Goal: Task Accomplishment & Management: Use online tool/utility

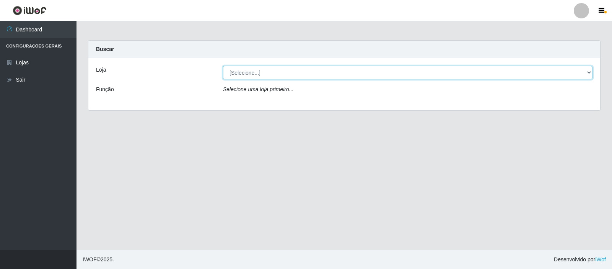
click at [591, 72] on select "[Selecione...] Rede Compras Supermercados - LOJA 3" at bounding box center [408, 72] width 370 height 13
select select "162"
click at [223, 66] on select "[Selecione...] Rede Compras Supermercados - LOJA 3" at bounding box center [408, 72] width 370 height 13
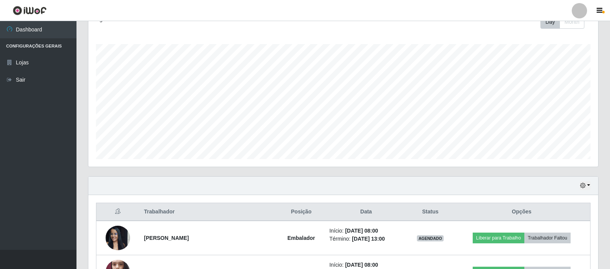
scroll to position [230, 0]
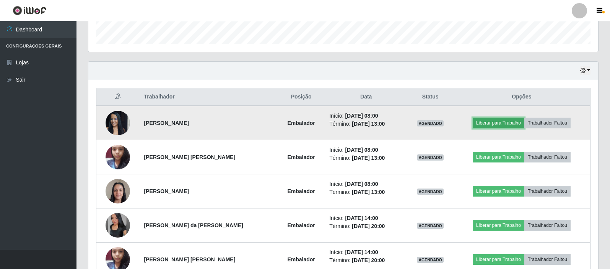
click at [488, 122] on button "Liberar para Trabalho" at bounding box center [499, 122] width 52 height 11
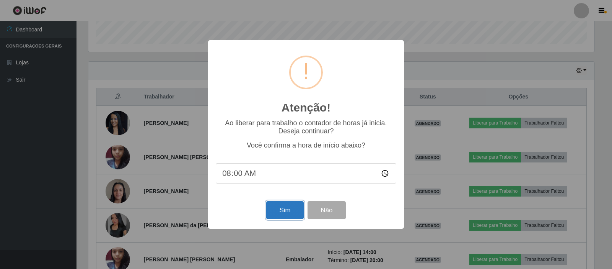
click at [288, 209] on button "Sim" at bounding box center [284, 210] width 37 height 18
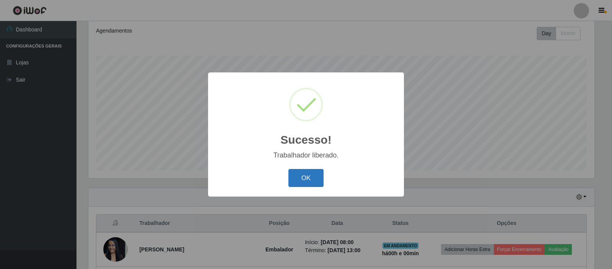
click at [301, 171] on button "OK" at bounding box center [306, 178] width 36 height 18
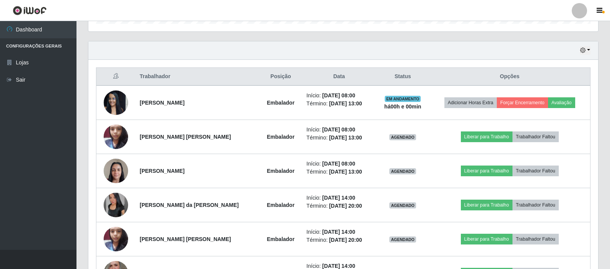
scroll to position [256, 0]
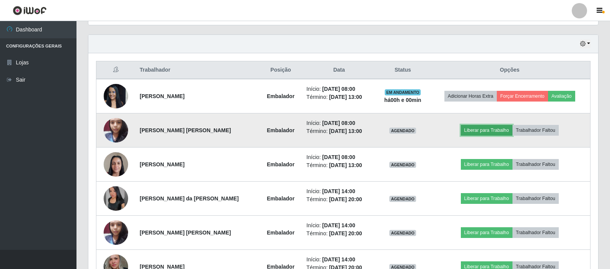
click at [497, 127] on button "Liberar para Trabalho" at bounding box center [487, 130] width 52 height 11
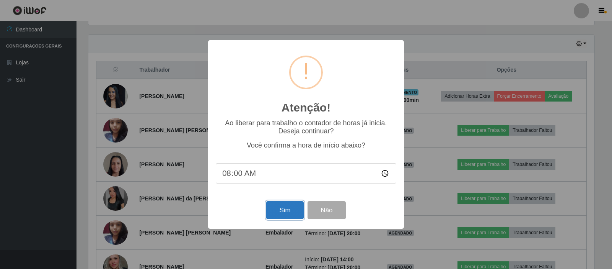
click at [289, 214] on button "Sim" at bounding box center [284, 210] width 37 height 18
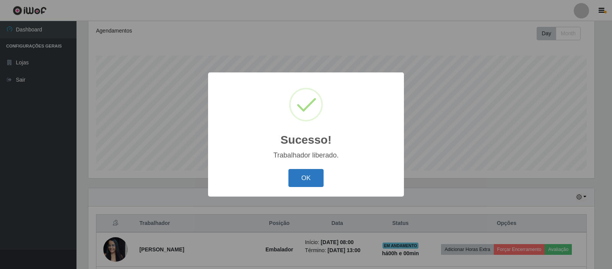
click at [307, 183] on button "OK" at bounding box center [306, 178] width 36 height 18
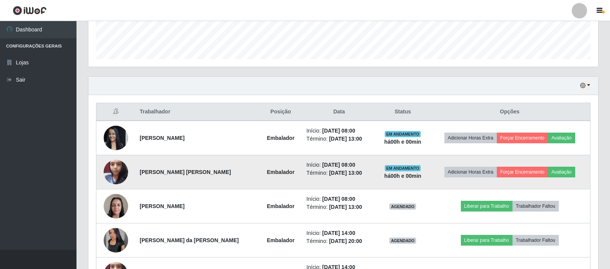
scroll to position [256, 0]
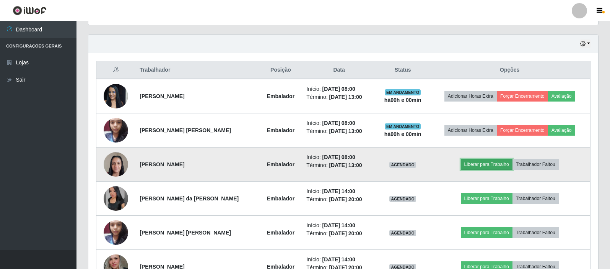
click at [488, 166] on button "Liberar para Trabalho" at bounding box center [487, 164] width 52 height 11
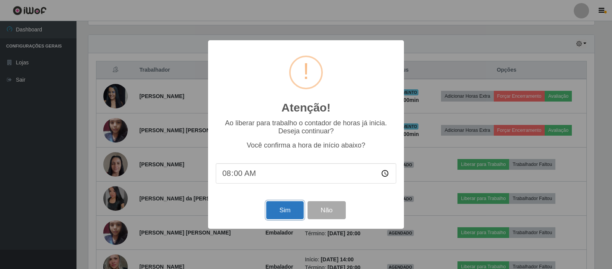
click at [287, 210] on button "Sim" at bounding box center [284, 210] width 37 height 18
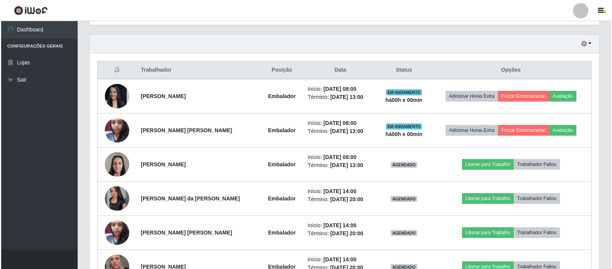
scroll to position [0, 0]
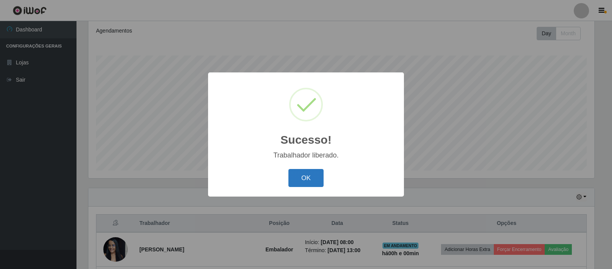
click at [308, 181] on button "OK" at bounding box center [306, 178] width 36 height 18
